Goal: Information Seeking & Learning: Learn about a topic

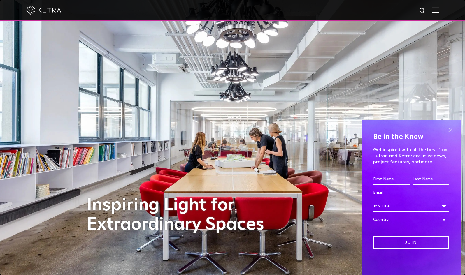
click at [451, 132] on span at bounding box center [450, 130] width 9 height 9
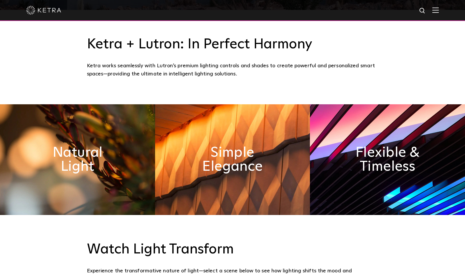
scroll to position [233, 0]
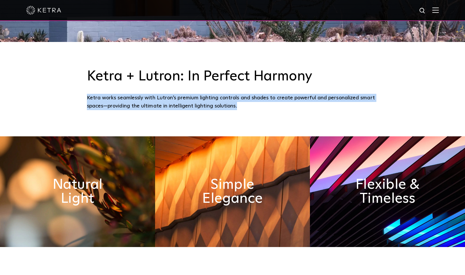
drag, startPoint x: 240, startPoint y: 107, endPoint x: 81, endPoint y: 94, distance: 159.0
click at [81, 94] on div "[PERSON_NAME] + Lutron: In Perfect Harmony [PERSON_NAME] works seamlessly with …" at bounding box center [232, 89] width 303 height 42
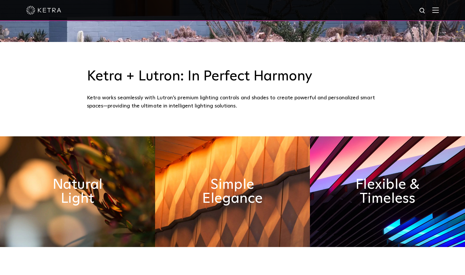
click at [373, 67] on div "[PERSON_NAME] + Lutron: In Perfect Harmony [PERSON_NAME] works seamlessly with …" at bounding box center [232, 89] width 465 height 95
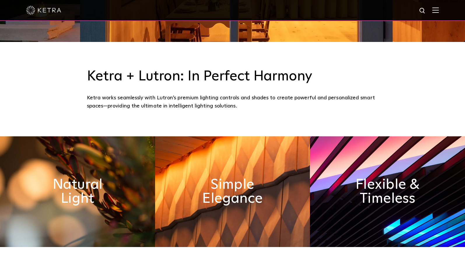
click at [439, 11] on img at bounding box center [436, 10] width 6 height 6
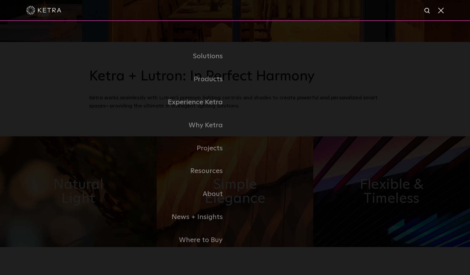
click at [440, 12] on span at bounding box center [440, 10] width 6 height 6
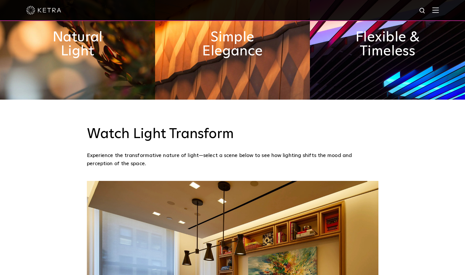
scroll to position [177, 0]
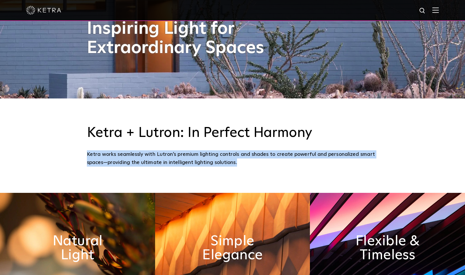
drag, startPoint x: 239, startPoint y: 163, endPoint x: 78, endPoint y: 158, distance: 161.2
click at [78, 158] on div "[PERSON_NAME] + Lutron: In Perfect Harmony [PERSON_NAME] works seamlessly with …" at bounding box center [232, 146] width 465 height 95
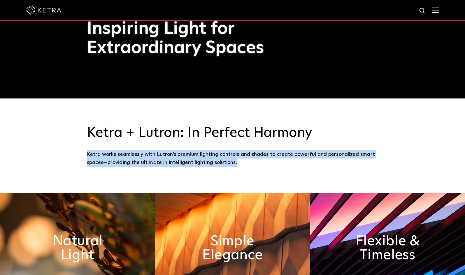
drag, startPoint x: 219, startPoint y: 164, endPoint x: 248, endPoint y: 165, distance: 29.2
click at [219, 164] on div "Ketra works seamlessly with Lutron’s premium lighting controls and shades to cr…" at bounding box center [233, 159] width 292 height 17
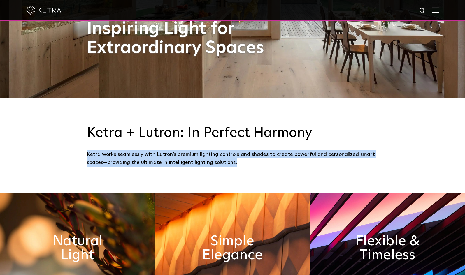
click at [303, 163] on div "Ketra works seamlessly with Lutron’s premium lighting controls and shades to cr…" at bounding box center [233, 159] width 292 height 17
click at [267, 160] on div "Ketra works seamlessly with Lutron’s premium lighting controls and shades to cr…" at bounding box center [233, 159] width 292 height 17
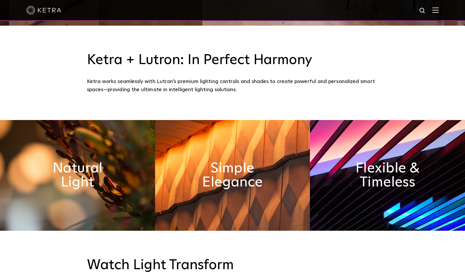
scroll to position [294, 0]
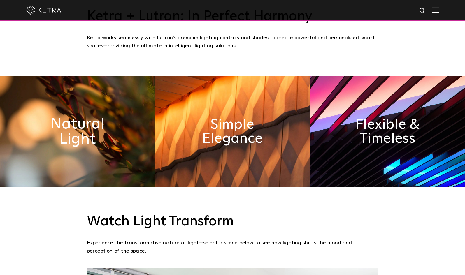
click at [90, 138] on h2 "Natural Light" at bounding box center [77, 132] width 85 height 31
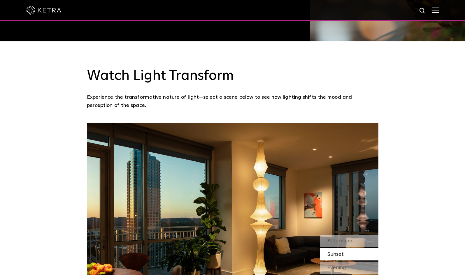
scroll to position [585, 0]
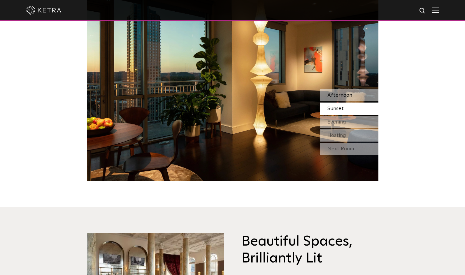
click at [343, 99] on div "Afternoon" at bounding box center [349, 95] width 58 height 12
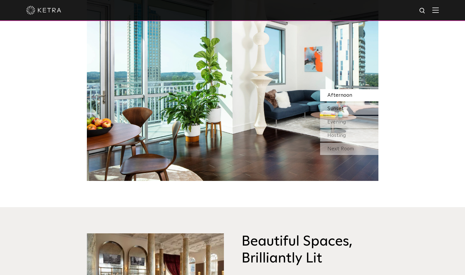
click at [341, 109] on span "Sunset" at bounding box center [336, 108] width 16 height 5
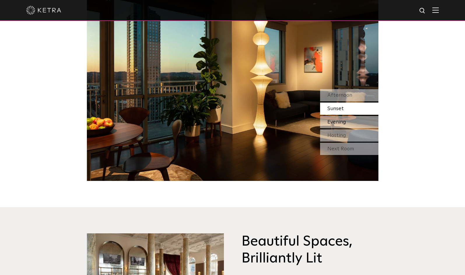
click at [336, 124] on span "Evening" at bounding box center [337, 122] width 19 height 5
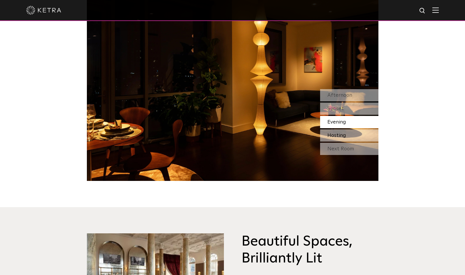
click at [338, 133] on span "Hosting" at bounding box center [337, 135] width 19 height 5
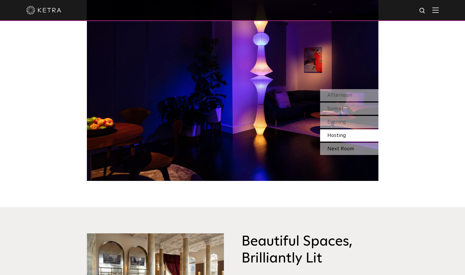
click at [341, 148] on div "Next Room" at bounding box center [349, 149] width 58 height 12
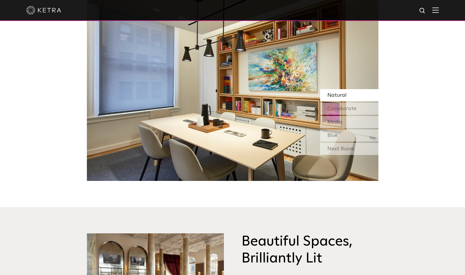
click at [346, 99] on div "Natural" at bounding box center [349, 95] width 58 height 12
click at [340, 107] on span "Collaborate" at bounding box center [342, 108] width 29 height 5
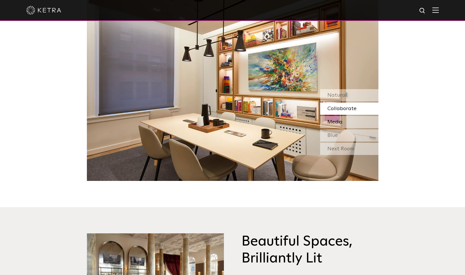
click at [338, 123] on span "Media" at bounding box center [335, 122] width 15 height 5
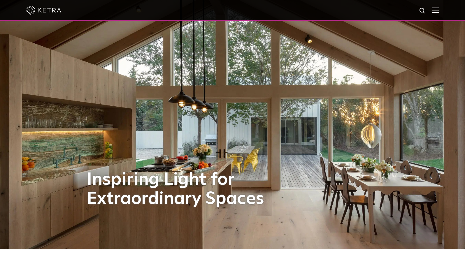
scroll to position [0, 0]
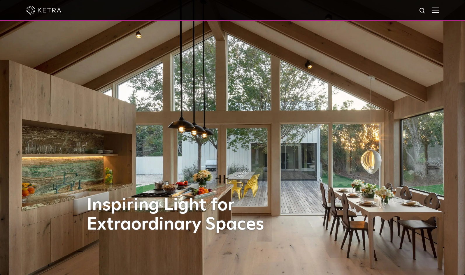
click at [188, 140] on div "Inspiring Light for Extraordinary Spaces" at bounding box center [233, 137] width 292 height 275
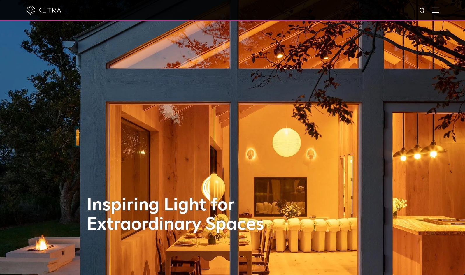
scroll to position [88, 0]
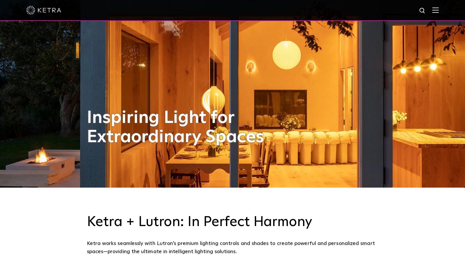
drag, startPoint x: 365, startPoint y: 101, endPoint x: 361, endPoint y: 106, distance: 5.8
click at [361, 106] on div "Inspiring Light for Extraordinary Spaces" at bounding box center [233, 49] width 292 height 275
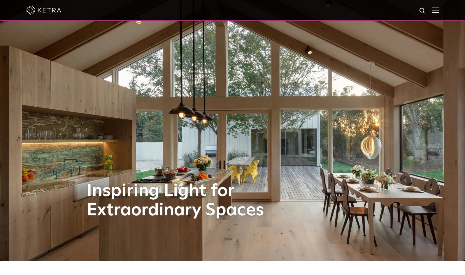
scroll to position [0, 0]
